Goal: Task Accomplishment & Management: Use online tool/utility

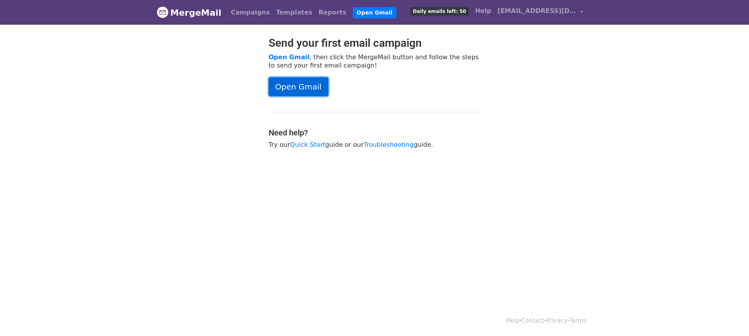
click at [297, 85] on link "Open Gmail" at bounding box center [299, 86] width 60 height 19
click at [281, 15] on link "Templates" at bounding box center [294, 13] width 42 height 16
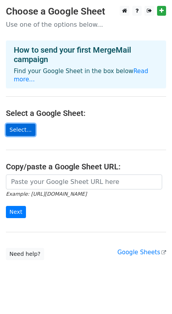
click at [27, 124] on link "Select..." at bounding box center [20, 130] width 29 height 12
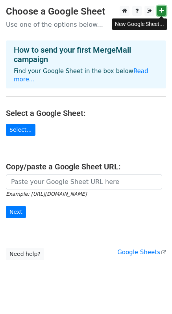
click at [161, 13] on icon at bounding box center [161, 10] width 4 height 5
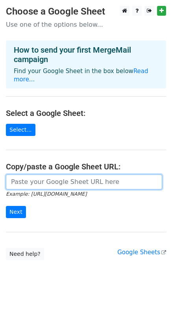
click at [46, 174] on input "url" at bounding box center [84, 181] width 156 height 15
paste input "https://docs.google.com/spreadsheets/d/17H9DdqvY4CqRakyYd930Vg4U2Uf3J-SGWv82Itb…"
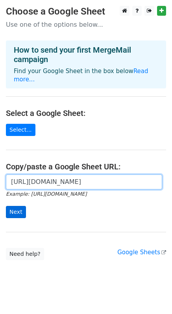
type input "https://docs.google.com/spreadsheets/d/17H9DdqvY4CqRakyYd930Vg4U2Uf3J-SGWv82Itb…"
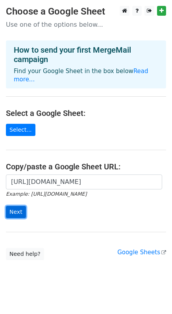
click at [12, 206] on input "Next" at bounding box center [16, 212] width 20 height 12
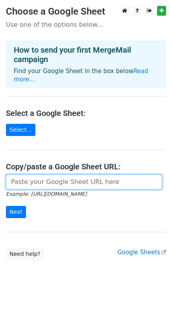
click at [28, 176] on input "url" at bounding box center [84, 181] width 156 height 15
paste input "MIPCOM 2025   13-16 October 2025 Palais des Festival, Cannes P-1 | D63 ONE LIFE…"
type input "MIPCOM 2025   13-16 October 2025 Palais des Festival, Cannes P-1 | D63 ONE LIFE…"
click at [52, 174] on input "url" at bounding box center [84, 181] width 156 height 15
paste input "https://docs.google.com/spreadsheets/d/17H9DdqvY4CqRakyYd930Vg4U2Uf3J-SGWv82Itb…"
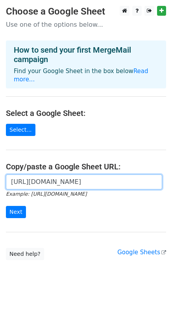
scroll to position [0, 184]
type input "https://docs.google.com/spreadsheets/d/17H9DdqvY4CqRakyYd930Vg4U2Uf3J-SGWv82Itb…"
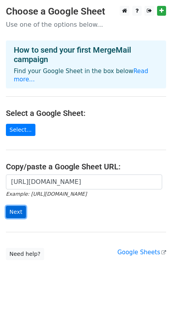
click at [20, 206] on input "Next" at bounding box center [16, 212] width 20 height 12
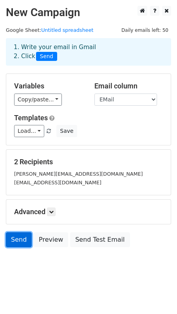
click at [18, 239] on link "Send" at bounding box center [19, 239] width 26 height 15
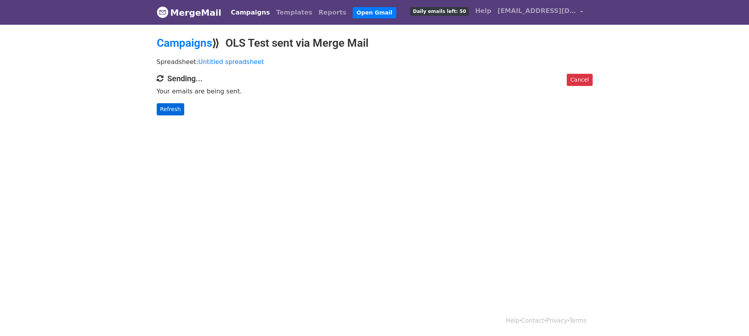
drag, startPoint x: 171, startPoint y: 116, endPoint x: 172, endPoint y: 111, distance: 5.3
click at [171, 116] on body "MergeMail Campaigns Templates Reports Open Gmail Daily emails left: 50 Help [EM…" at bounding box center [374, 73] width 749 height 147
click at [172, 111] on link "Refresh" at bounding box center [171, 109] width 28 height 12
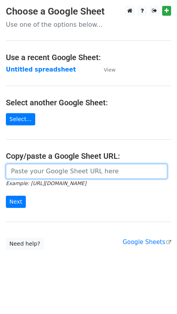
click at [36, 174] on input "url" at bounding box center [87, 171] width 162 height 15
paste input "[URL][DOMAIN_NAME]"
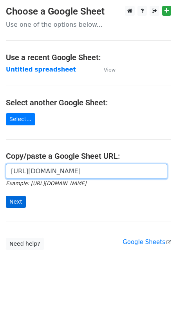
type input "[URL][DOMAIN_NAME]"
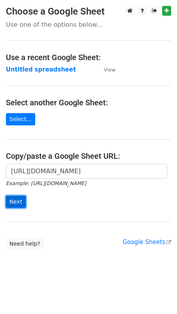
scroll to position [0, 0]
click at [16, 204] on input "Next" at bounding box center [16, 202] width 20 height 12
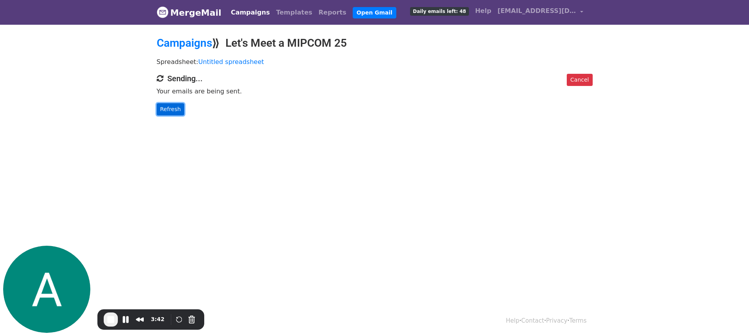
click at [166, 109] on link "Refresh" at bounding box center [171, 109] width 28 height 12
click at [112, 321] on span "End Recording" at bounding box center [110, 319] width 9 height 9
